Goal: Task Accomplishment & Management: Manage account settings

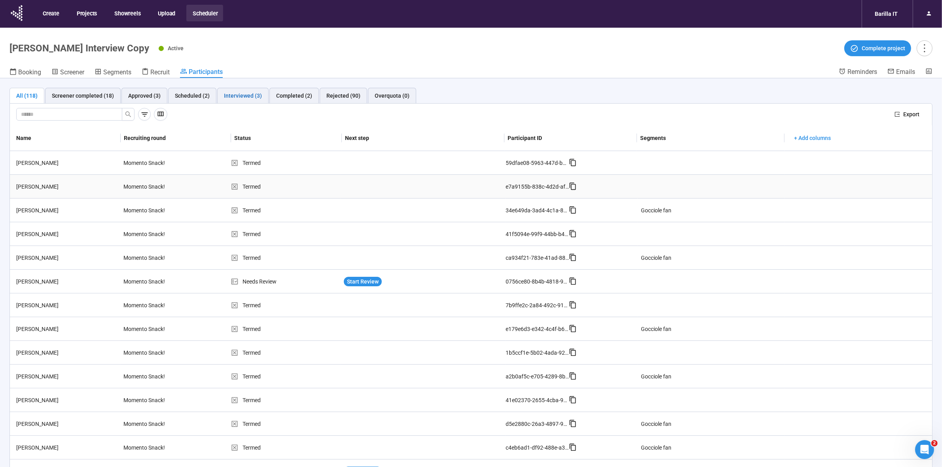
click at [248, 91] on div "Interviewed (3)" at bounding box center [243, 95] width 38 height 9
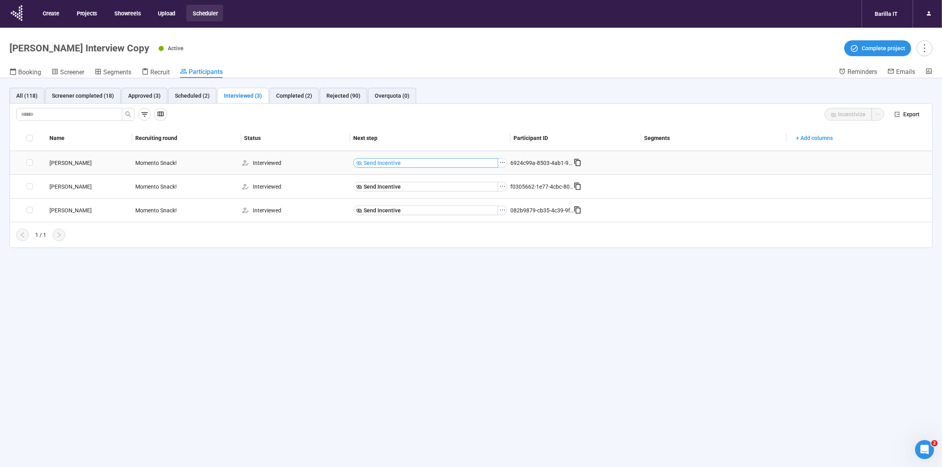
click at [387, 163] on span "Send Incentive" at bounding box center [381, 163] width 37 height 9
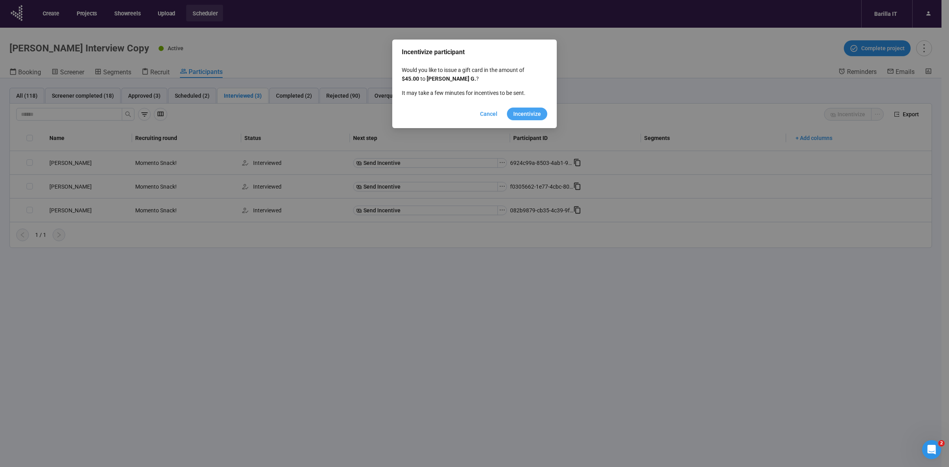
click at [531, 114] on span "Incentivize" at bounding box center [527, 114] width 28 height 9
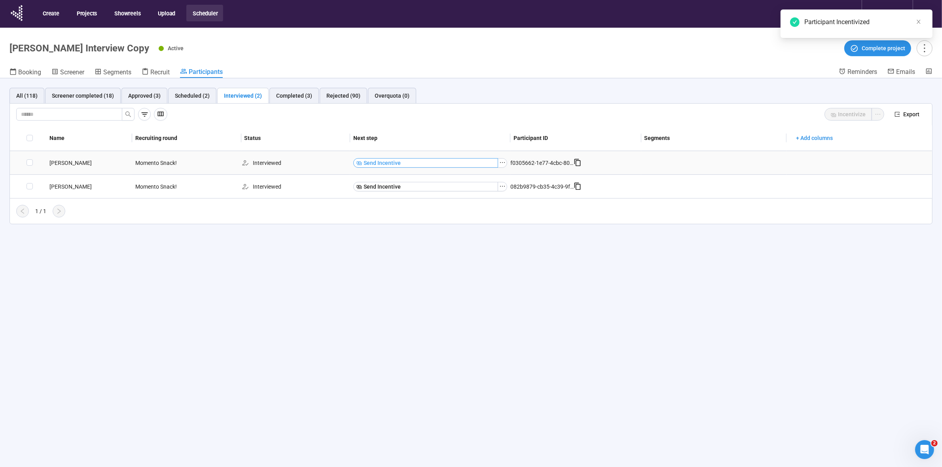
click at [378, 158] on button "Send Incentive" at bounding box center [425, 162] width 144 height 9
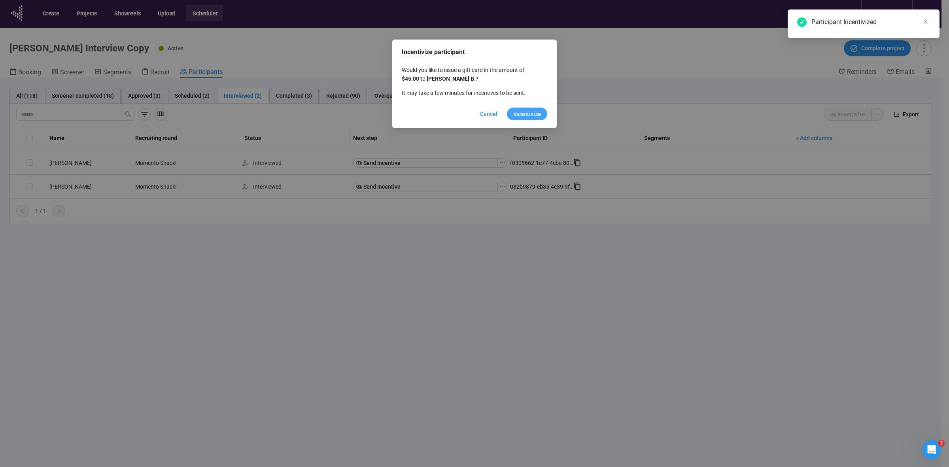
click at [517, 119] on button "Incentivize" at bounding box center [527, 114] width 40 height 13
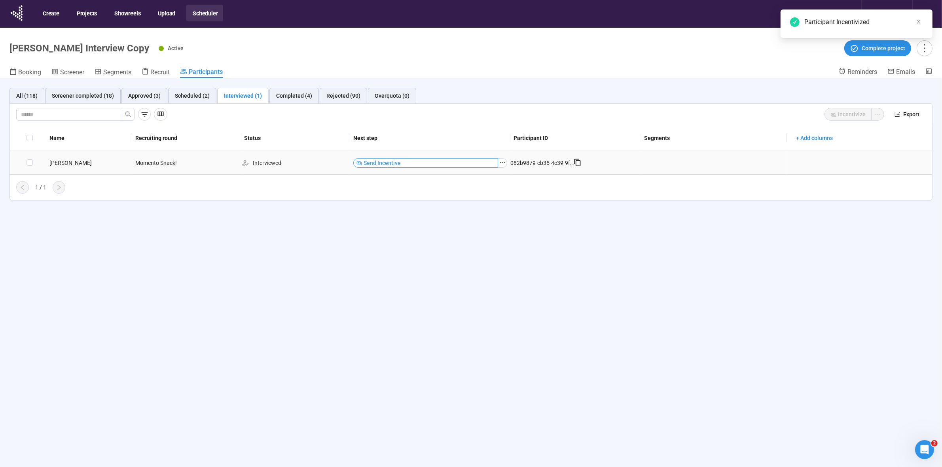
click at [388, 161] on span "Send Incentive" at bounding box center [381, 163] width 37 height 9
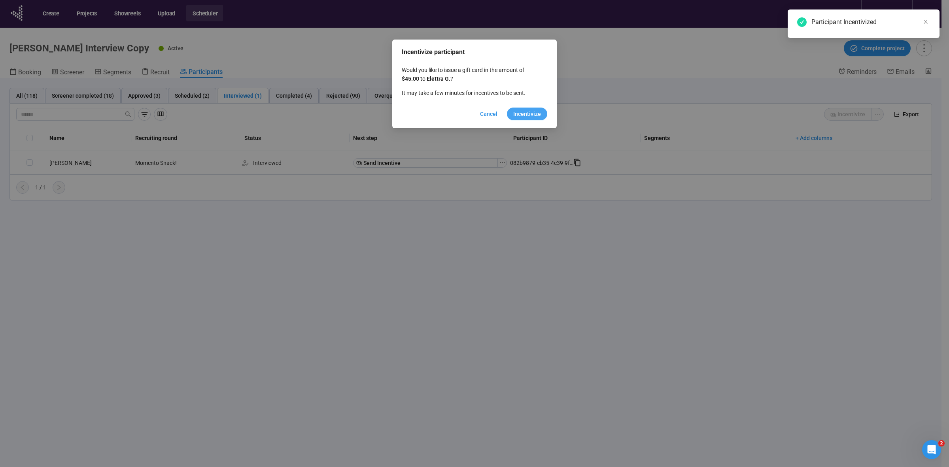
click at [532, 120] on button "Incentivize" at bounding box center [527, 114] width 40 height 13
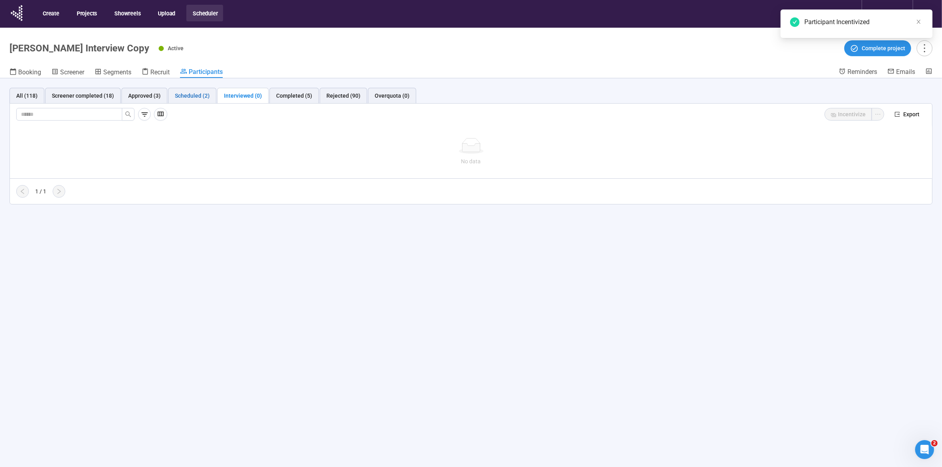
click at [181, 95] on div "Scheduled (2)" at bounding box center [192, 95] width 35 height 9
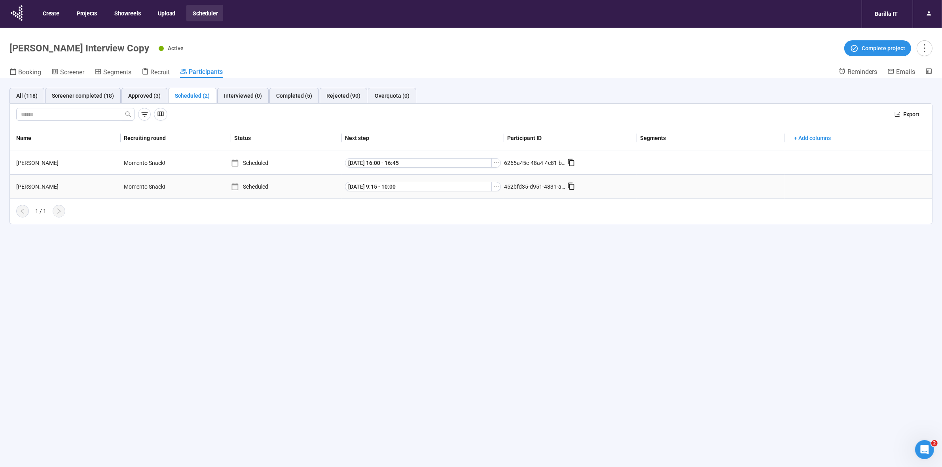
click at [24, 186] on div "[PERSON_NAME]" at bounding box center [67, 186] width 108 height 9
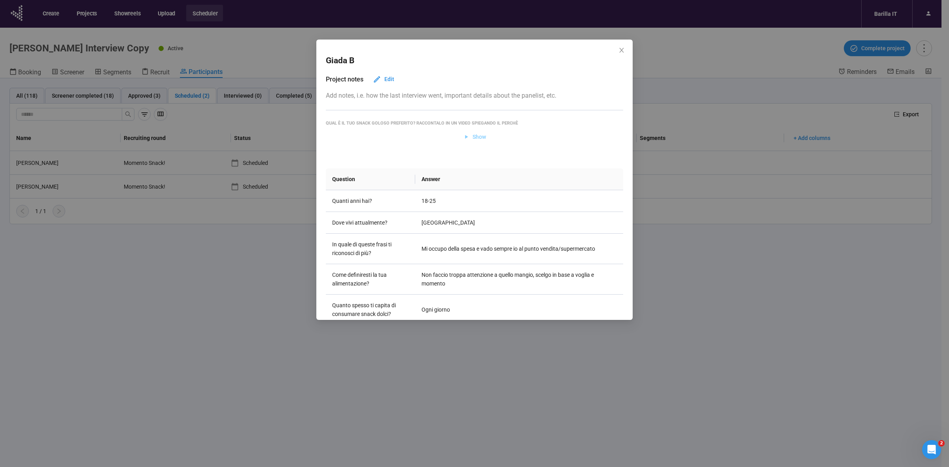
click at [473, 139] on span "Show" at bounding box center [479, 136] width 13 height 9
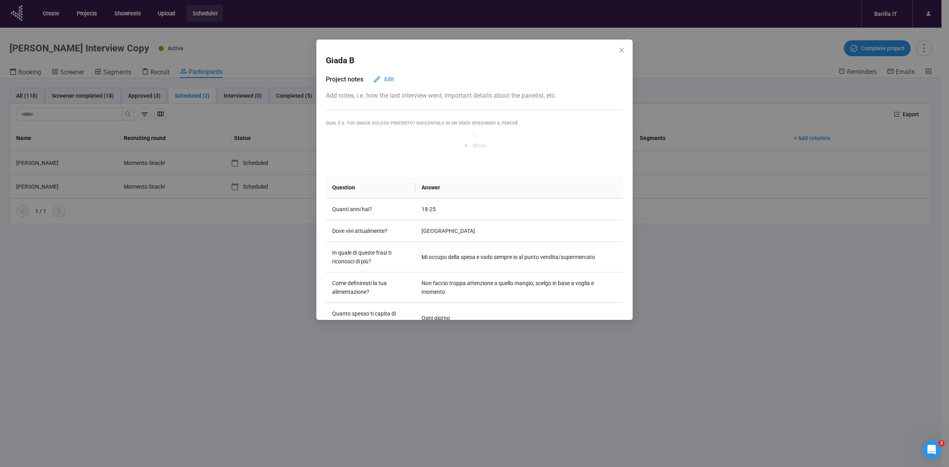
click at [266, 329] on div "Giada B Project notes Edit Add notes, i.e. how the last interview went, importa…" at bounding box center [474, 233] width 949 height 467
